Goal: Find specific page/section: Find specific page/section

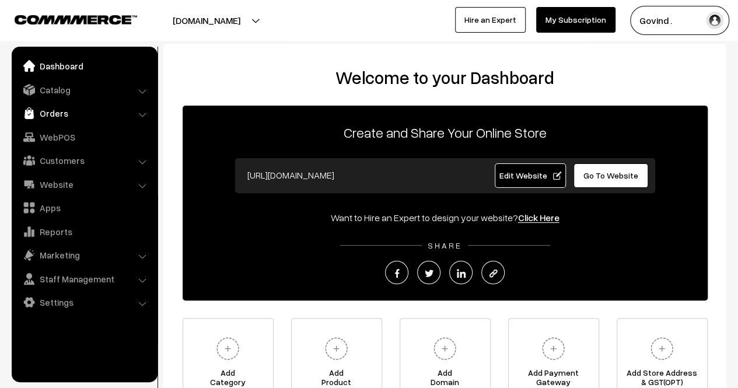
click at [63, 117] on link "Orders" at bounding box center [84, 113] width 139 height 21
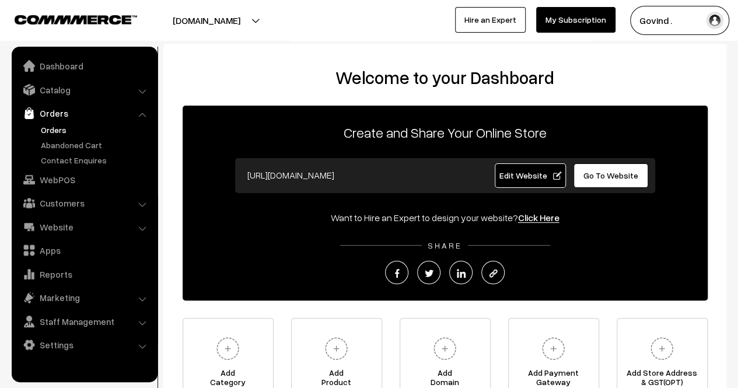
click at [58, 125] on link "Orders" at bounding box center [95, 130] width 115 height 12
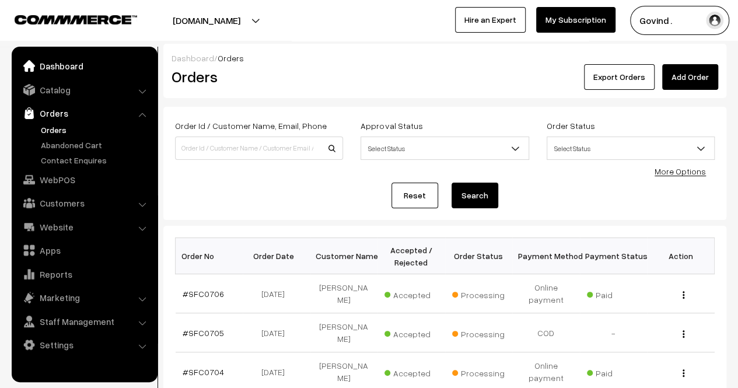
click at [59, 68] on link "Dashboard" at bounding box center [84, 65] width 139 height 21
